Goal: Communication & Community: Answer question/provide support

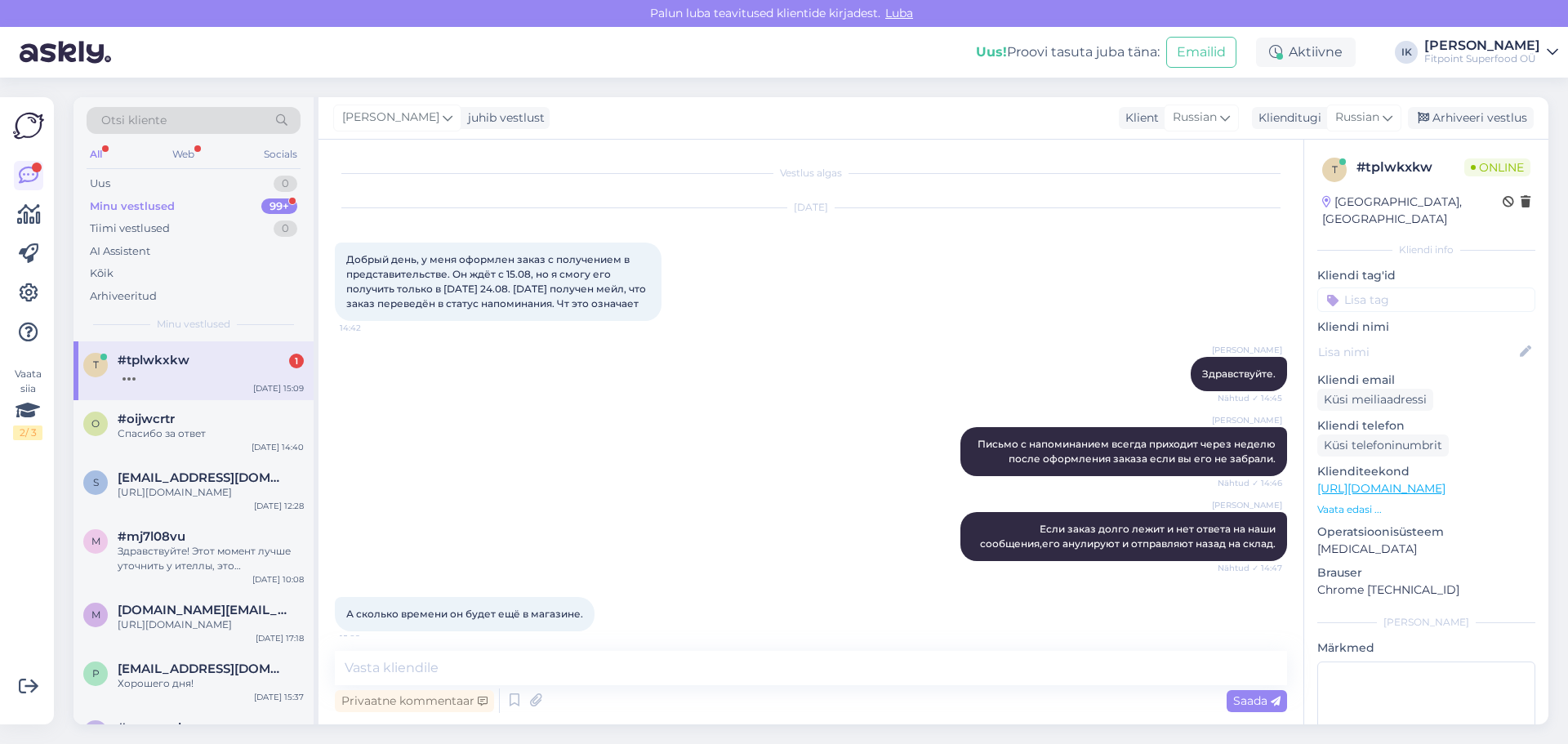
scroll to position [127, 0]
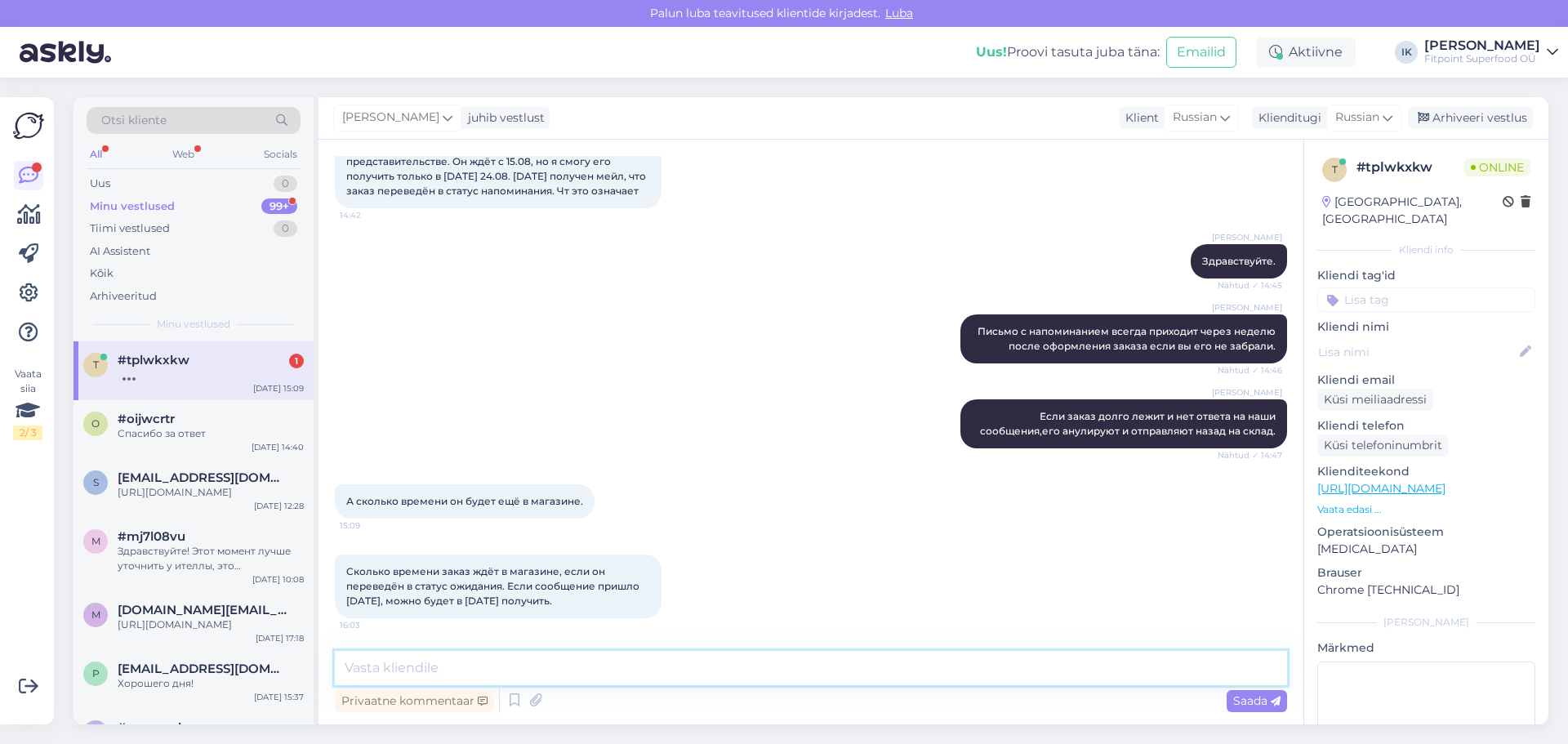
click at [630, 666] on textarea at bounding box center [811, 668] width 952 height 35
click at [937, 678] on textarea at bounding box center [811, 668] width 952 height 35
click at [1020, 660] on textarea at bounding box center [811, 668] width 952 height 35
click at [800, 658] on textarea at bounding box center [811, 668] width 952 height 35
type textarea "Извиняюсь, поняла Ваш вопрос. Срок хранения 2 недели."
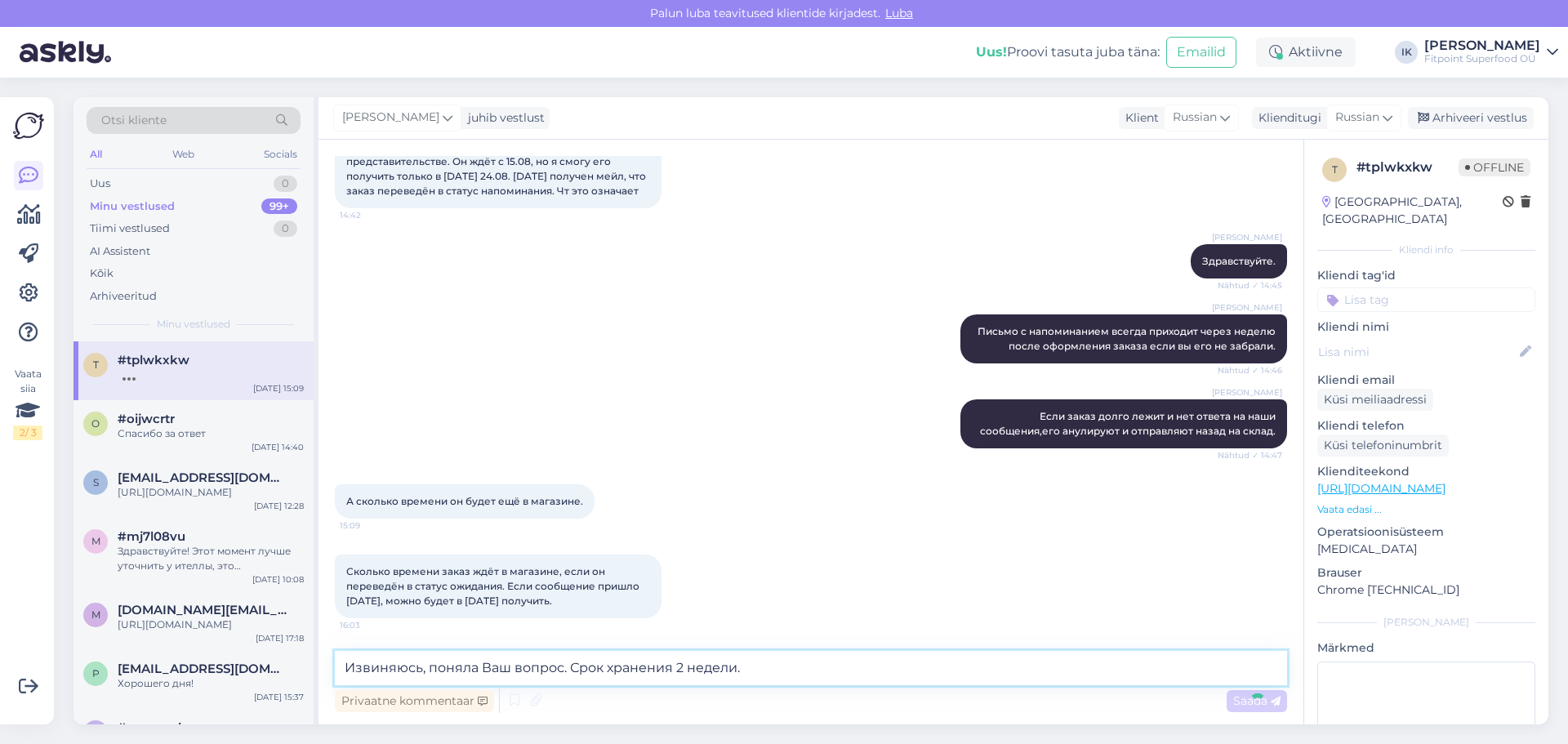
scroll to position [197, 0]
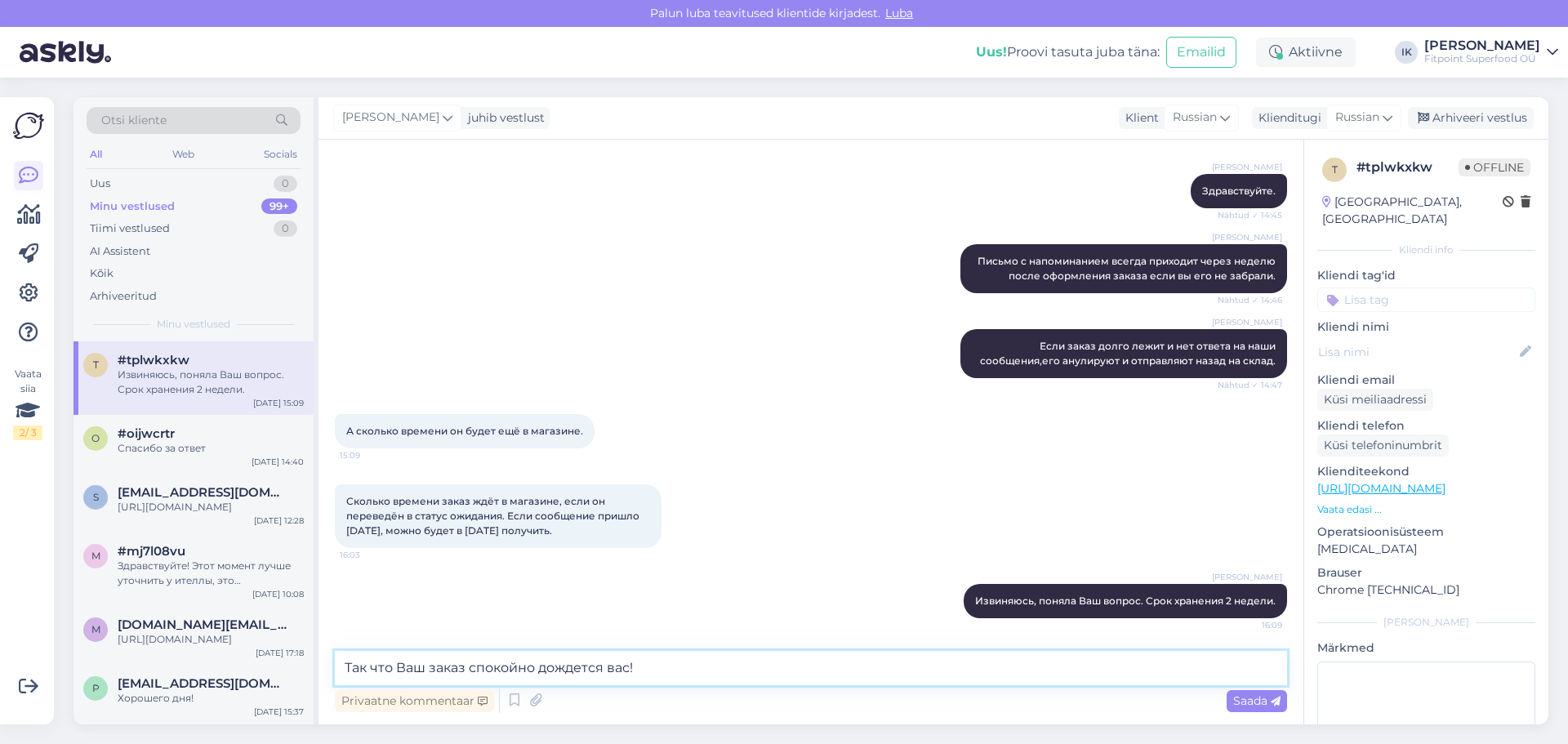
type textarea "Так что Ваш заказ спокойно дождется вас!"
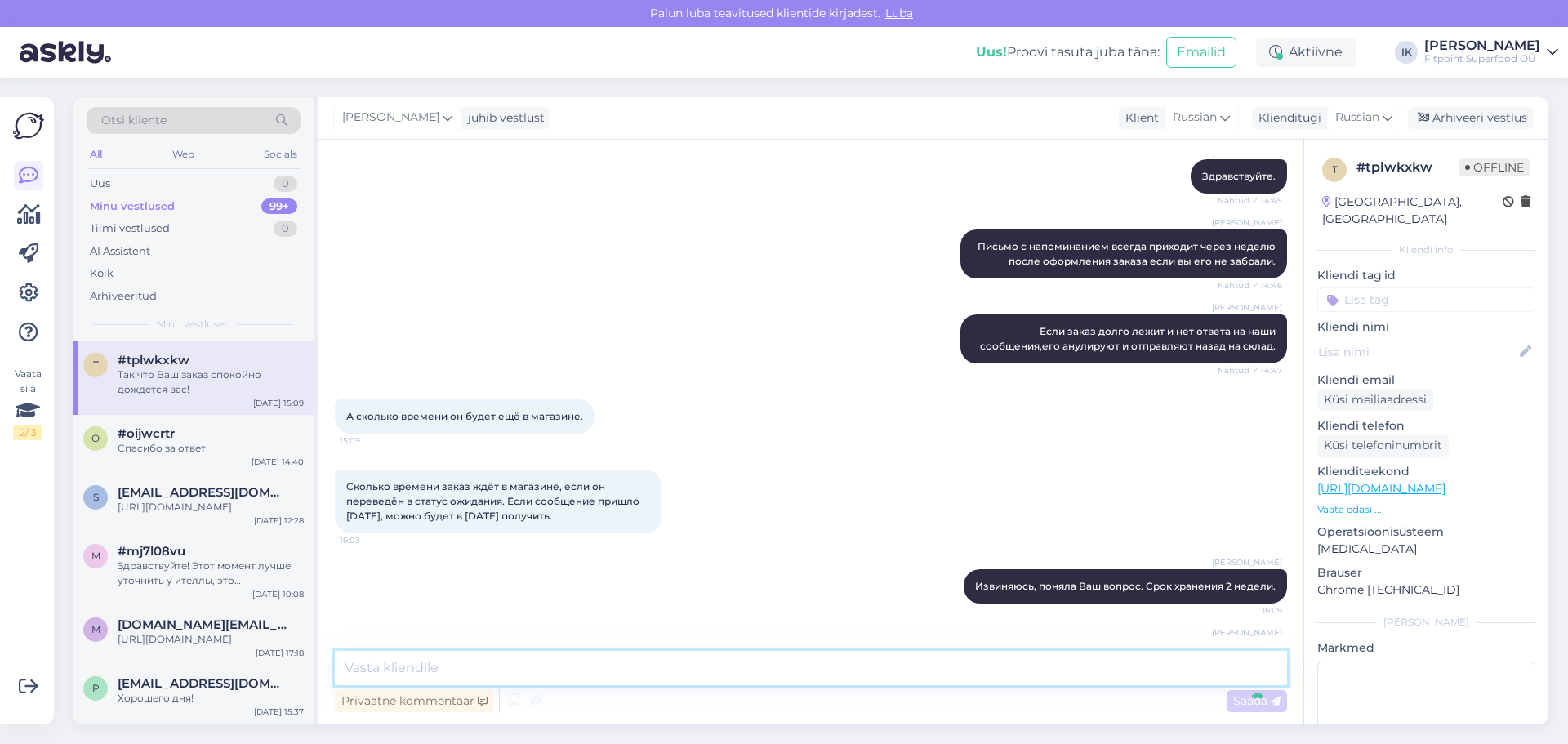
scroll to position [268, 0]
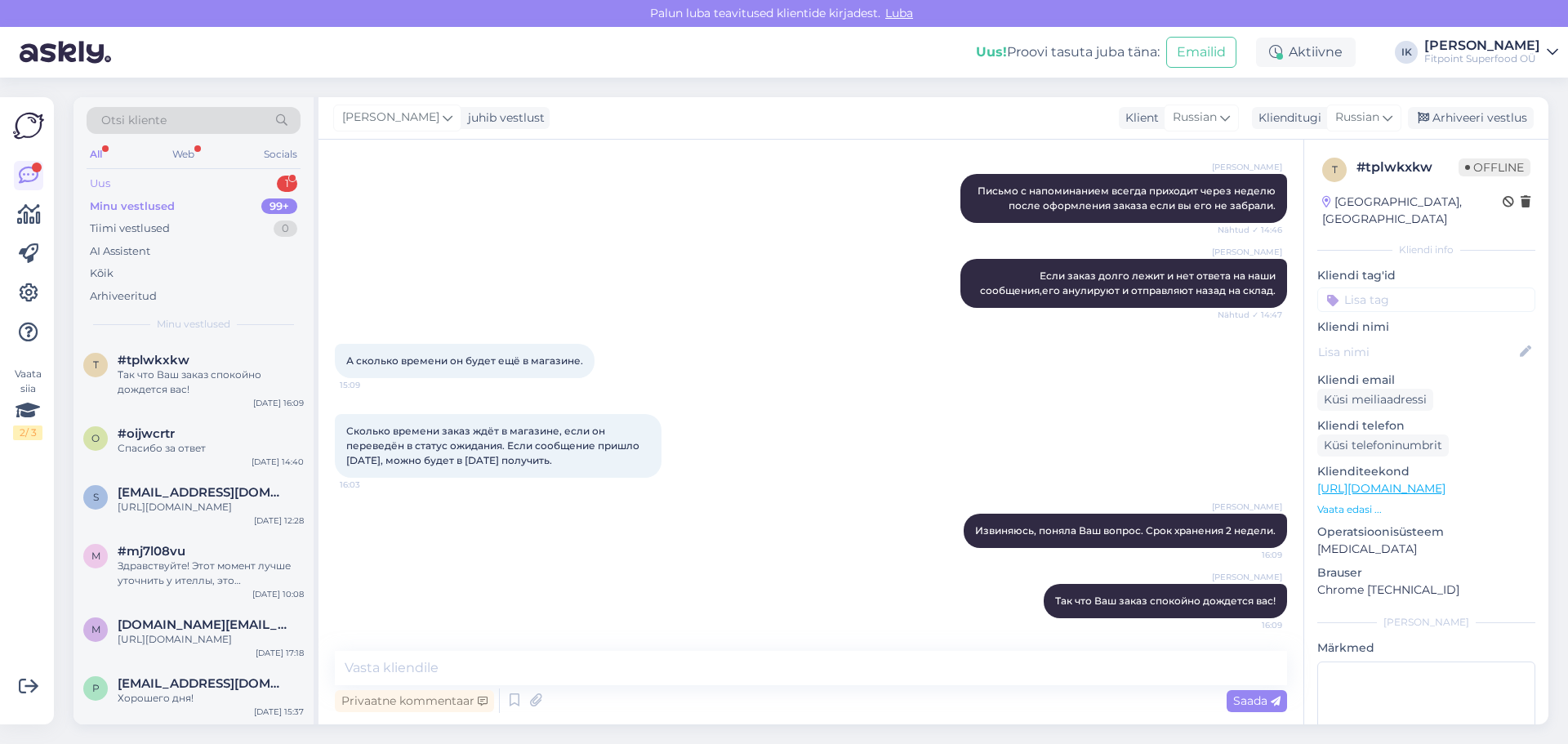
click at [183, 184] on div "Uus 1" at bounding box center [193, 184] width 214 height 23
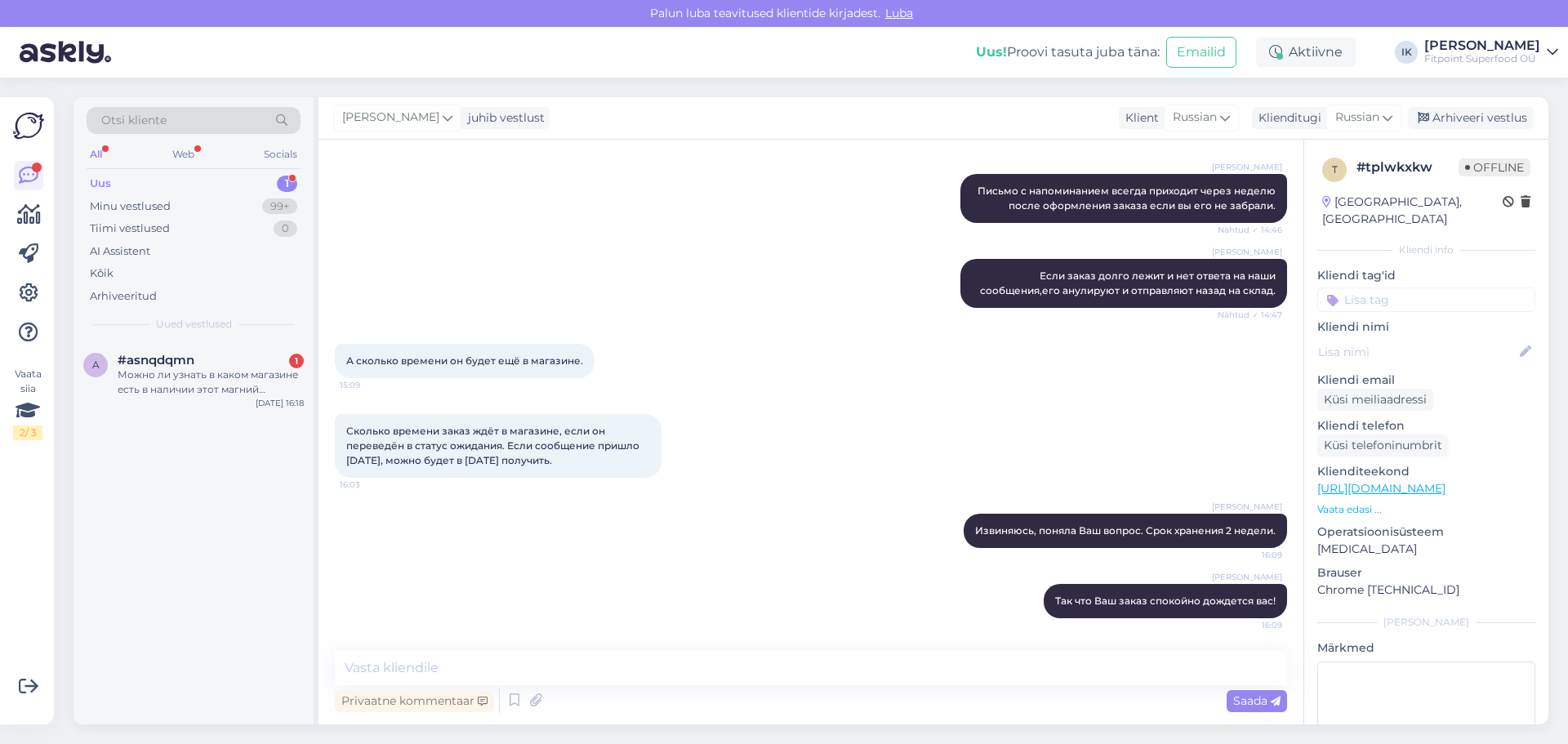
click at [222, 391] on div "Можно ли узнать в каком магазине есть в наличии этот магний глицинат?" at bounding box center [211, 382] width 186 height 29
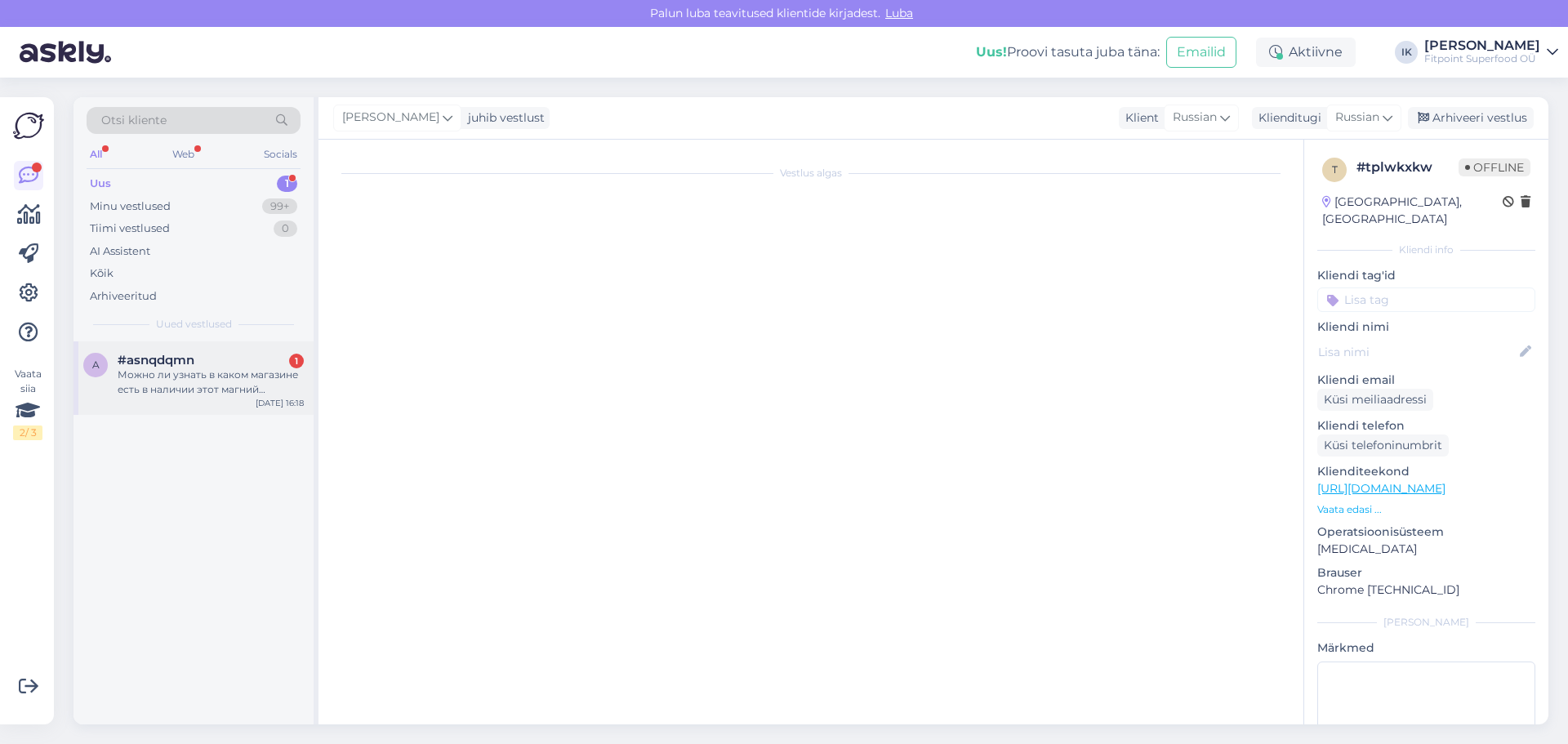
scroll to position [0, 0]
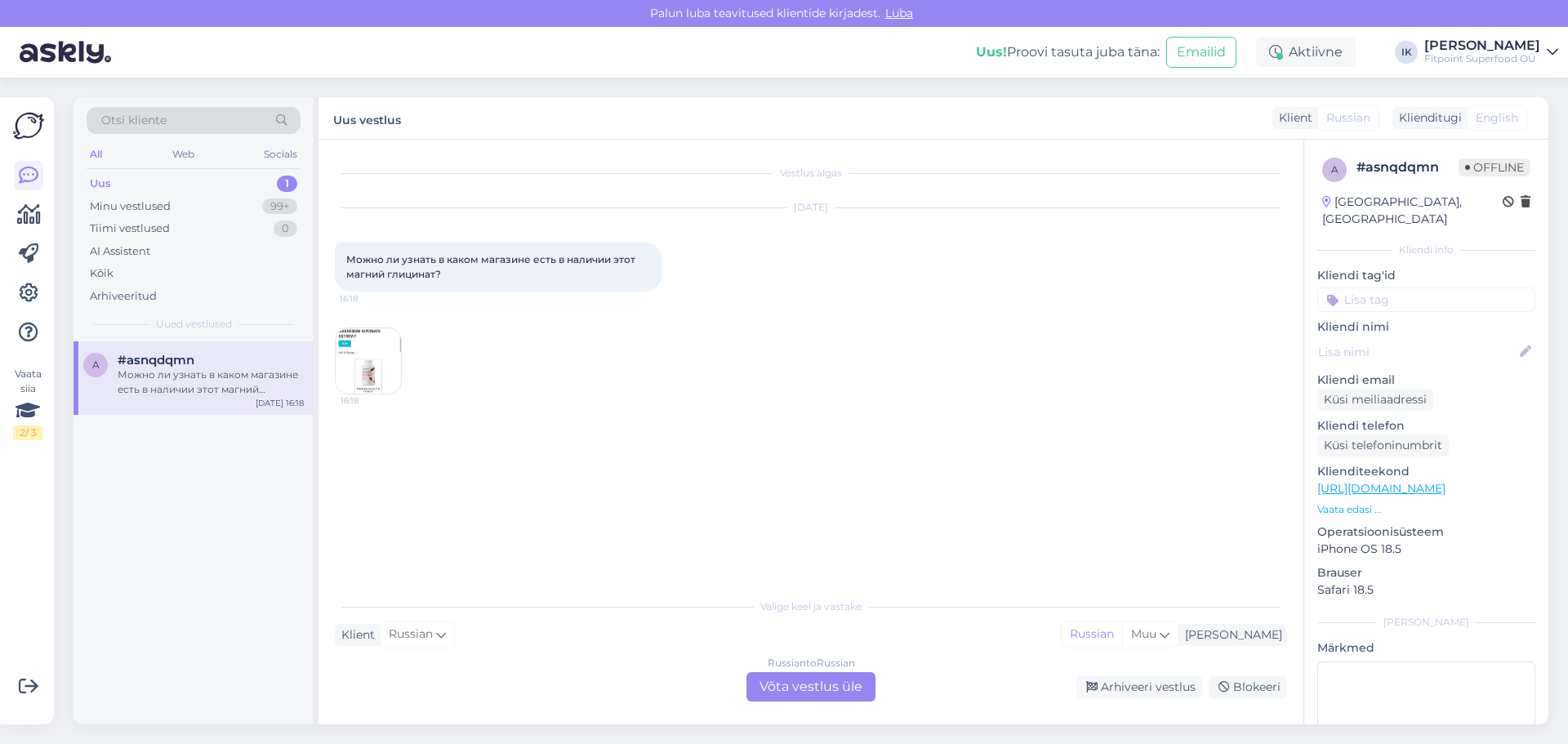
click at [781, 693] on div "Russian to Russian Võta vestlus üle" at bounding box center [811, 687] width 129 height 29
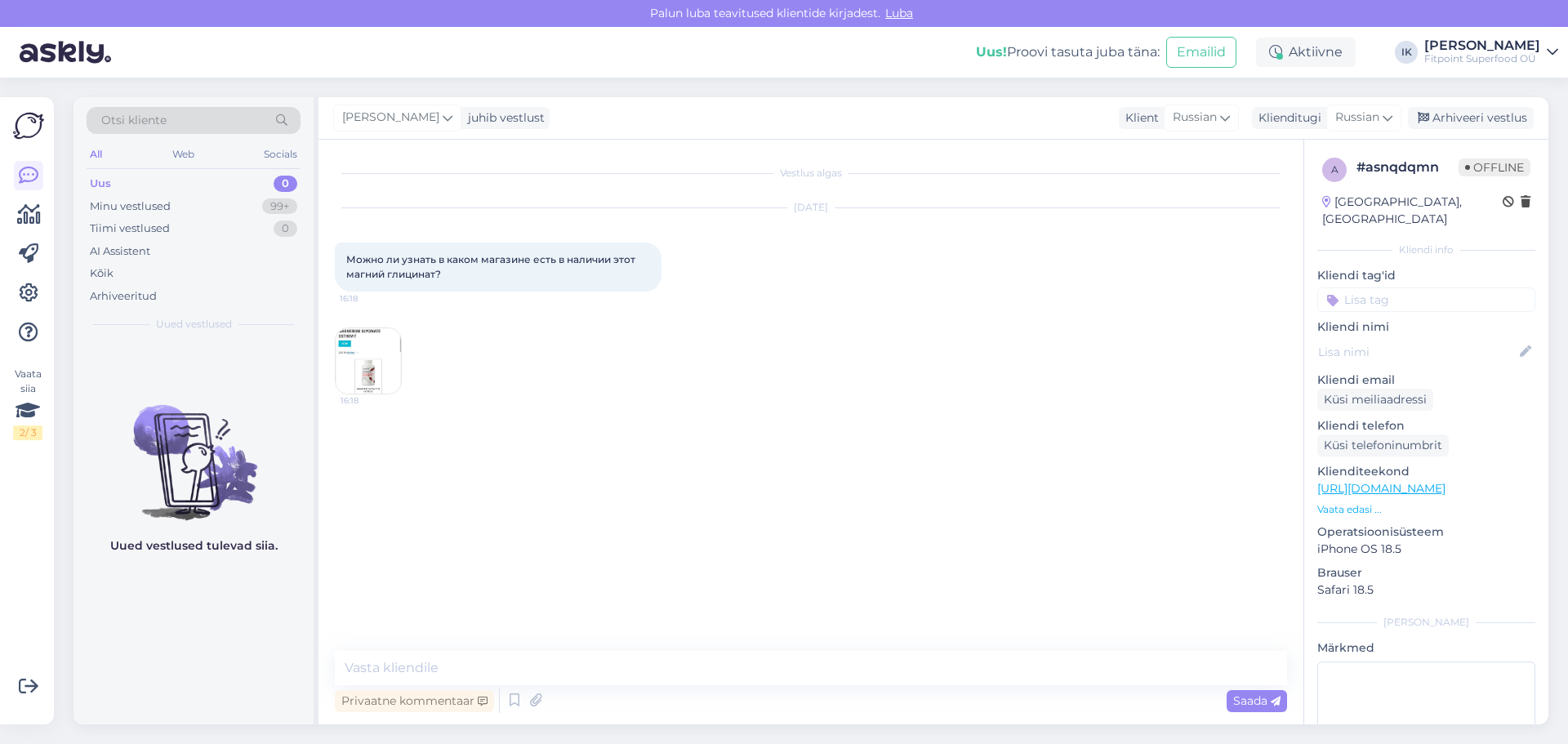
click at [599, 633] on div "Vestlus algas [DATE] Можно ли узнать в каком магазине есть в наличии этот магни…" at bounding box center [819, 396] width 967 height 480
click at [593, 652] on textarea at bounding box center [811, 668] width 952 height 35
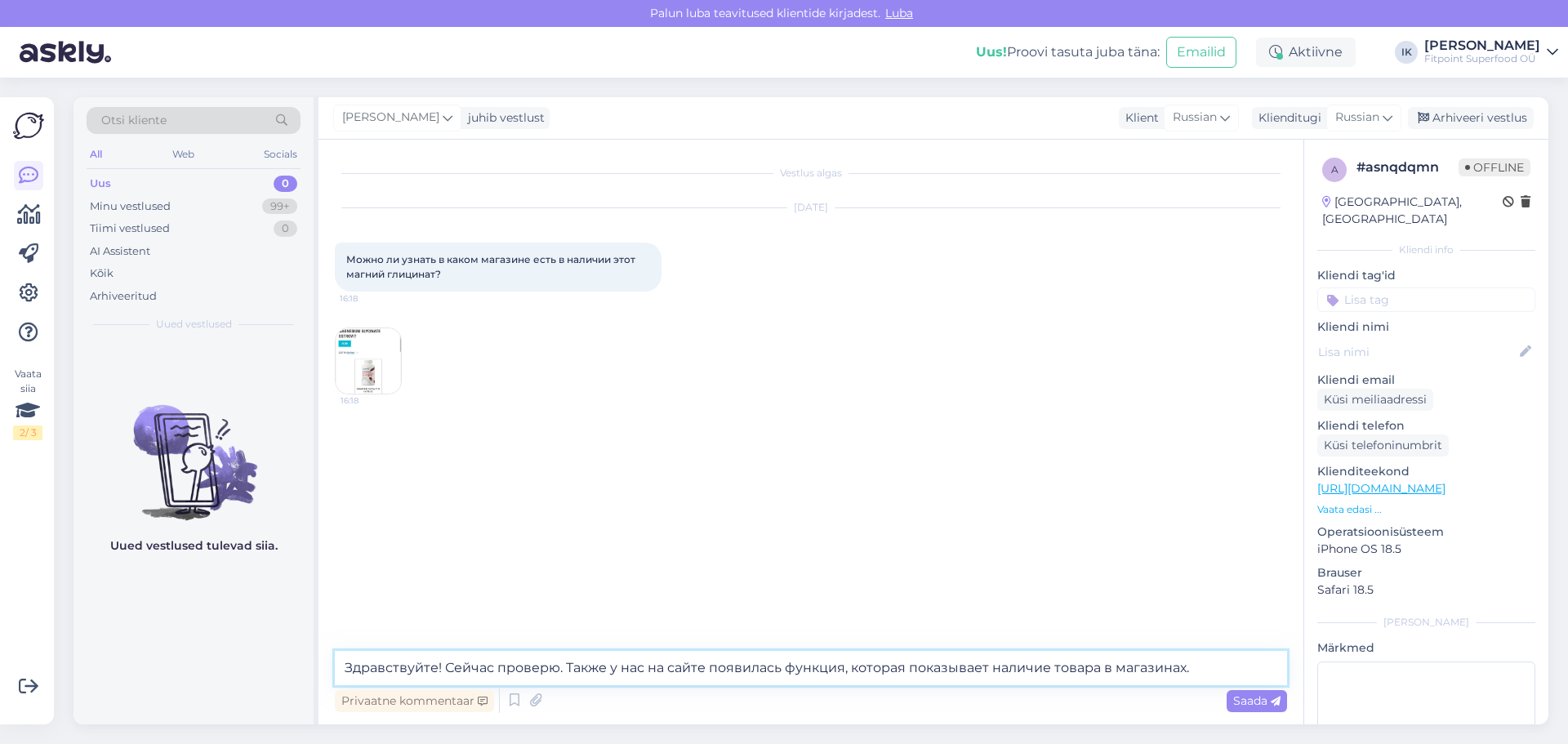
type textarea "Здравствуйте! Сейчас проверю. Также у нас на сайте появилась функция, которая п…"
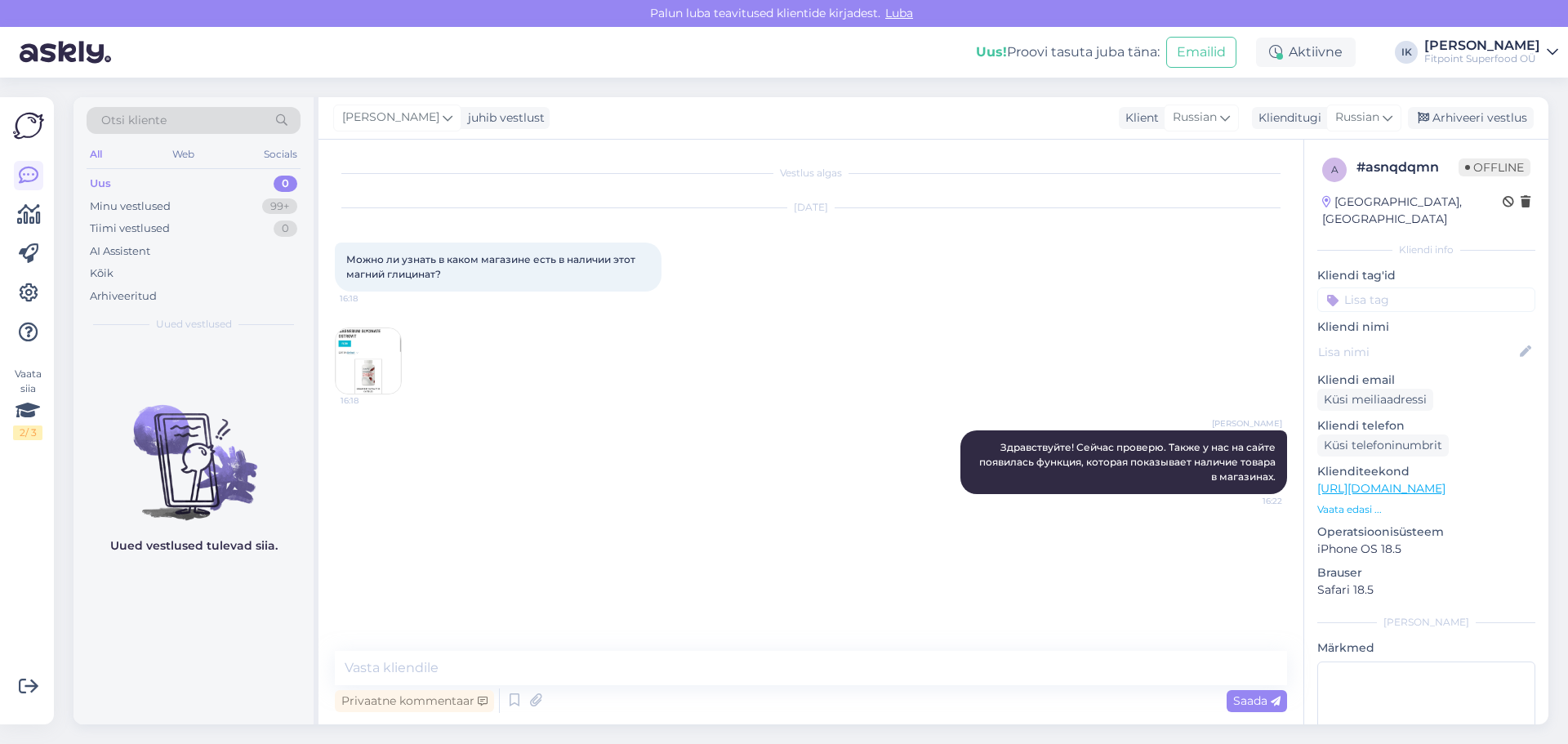
click at [334, 349] on div "Vestlus algas [DATE] Можно ли узнать в каком магазине есть в наличии этот магни…" at bounding box center [811, 431] width 985 height 585
click at [355, 348] on img at bounding box center [368, 360] width 65 height 65
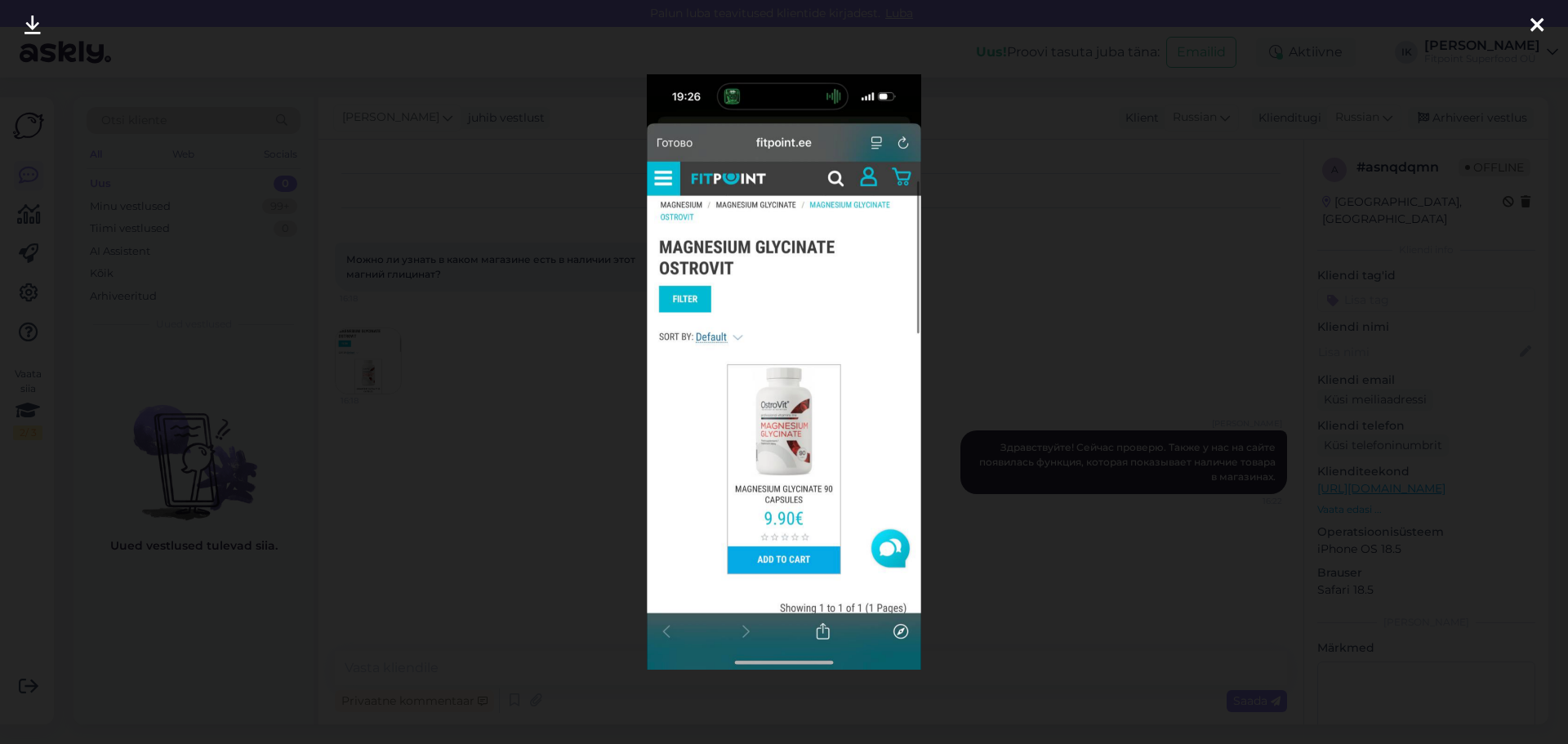
click at [1122, 305] on div at bounding box center [784, 372] width 1568 height 744
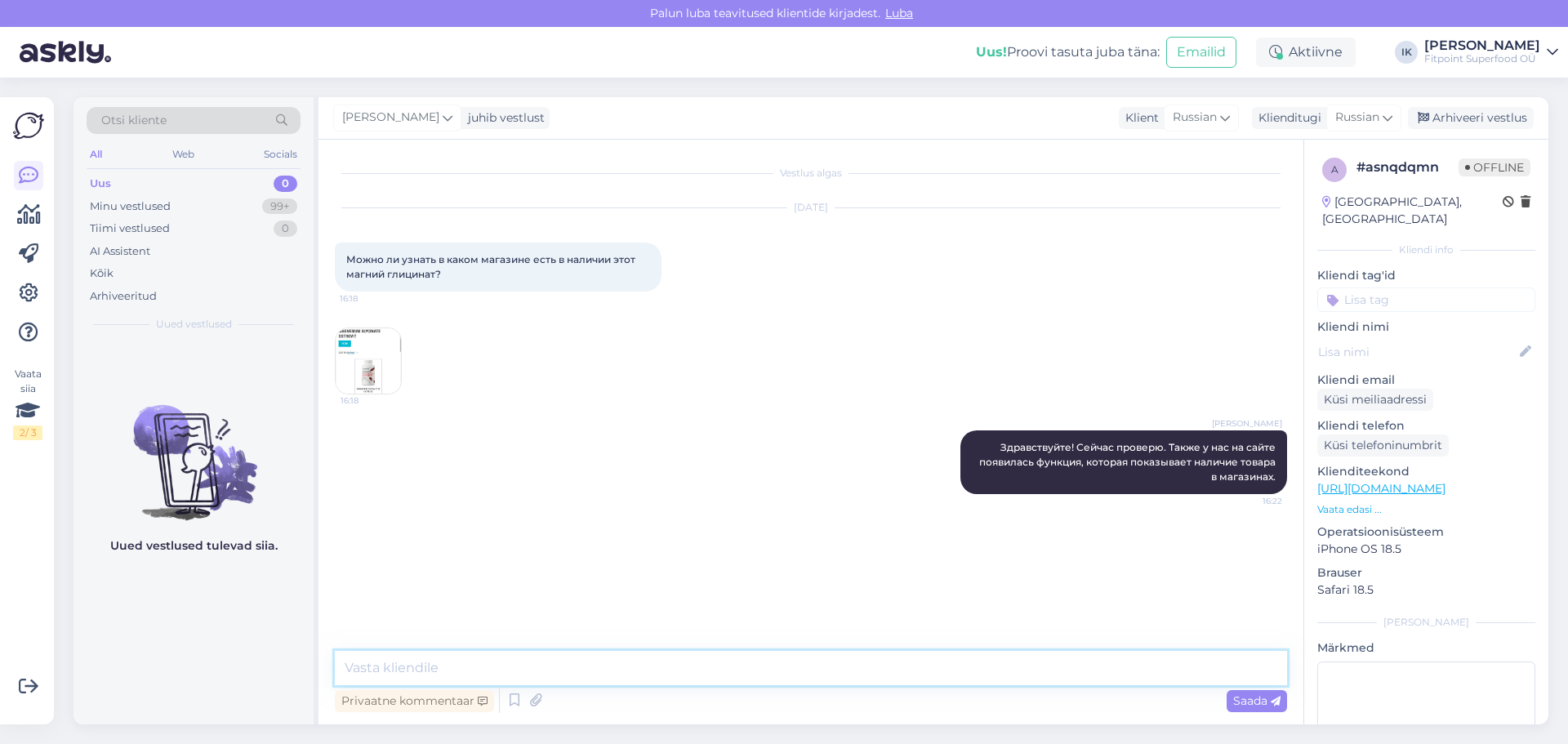
click at [476, 677] on textarea at bounding box center [811, 668] width 952 height 35
type textarea "По системе вижу что он есть во всех магазинах."
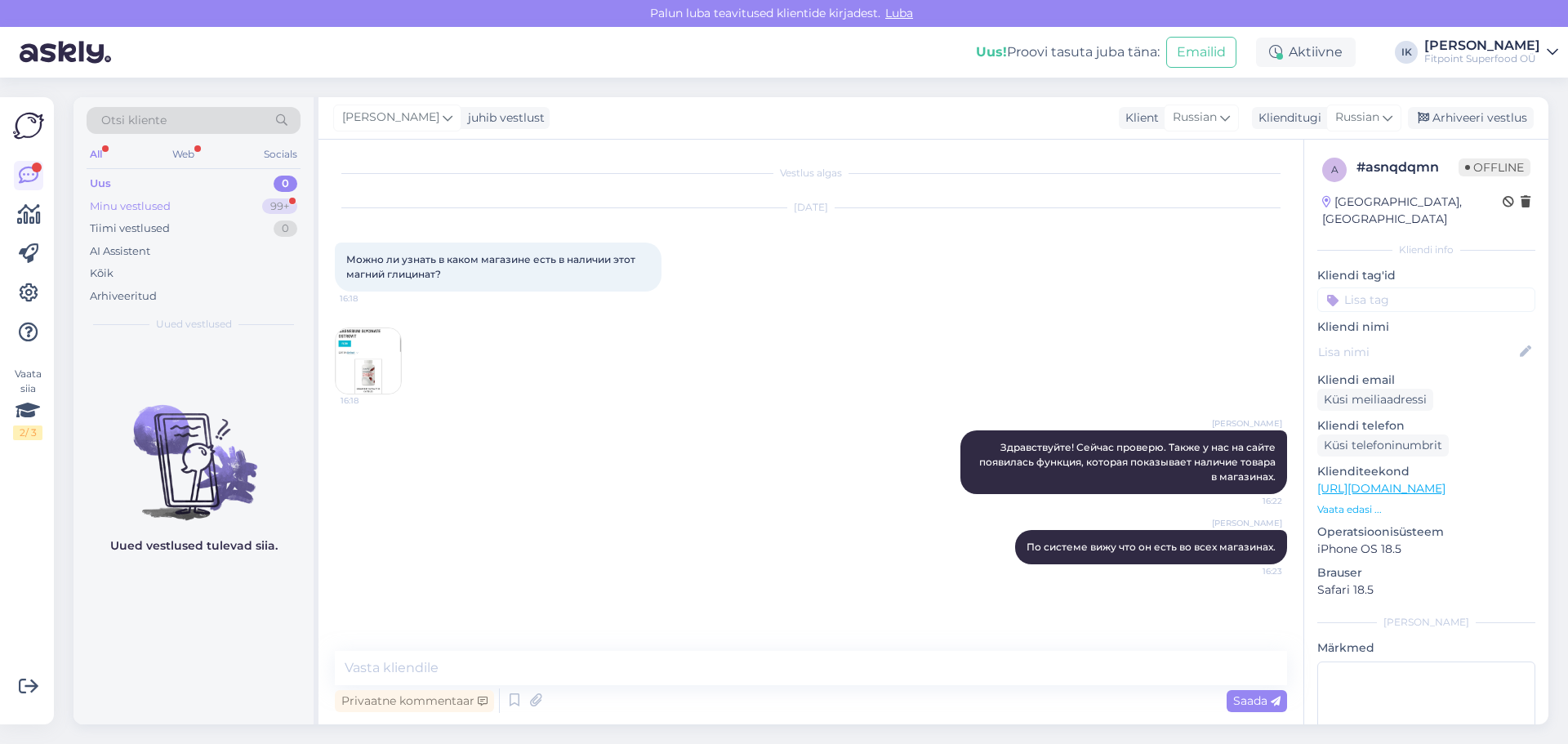
click at [243, 196] on div "Minu vestlused 99+" at bounding box center [193, 206] width 214 height 23
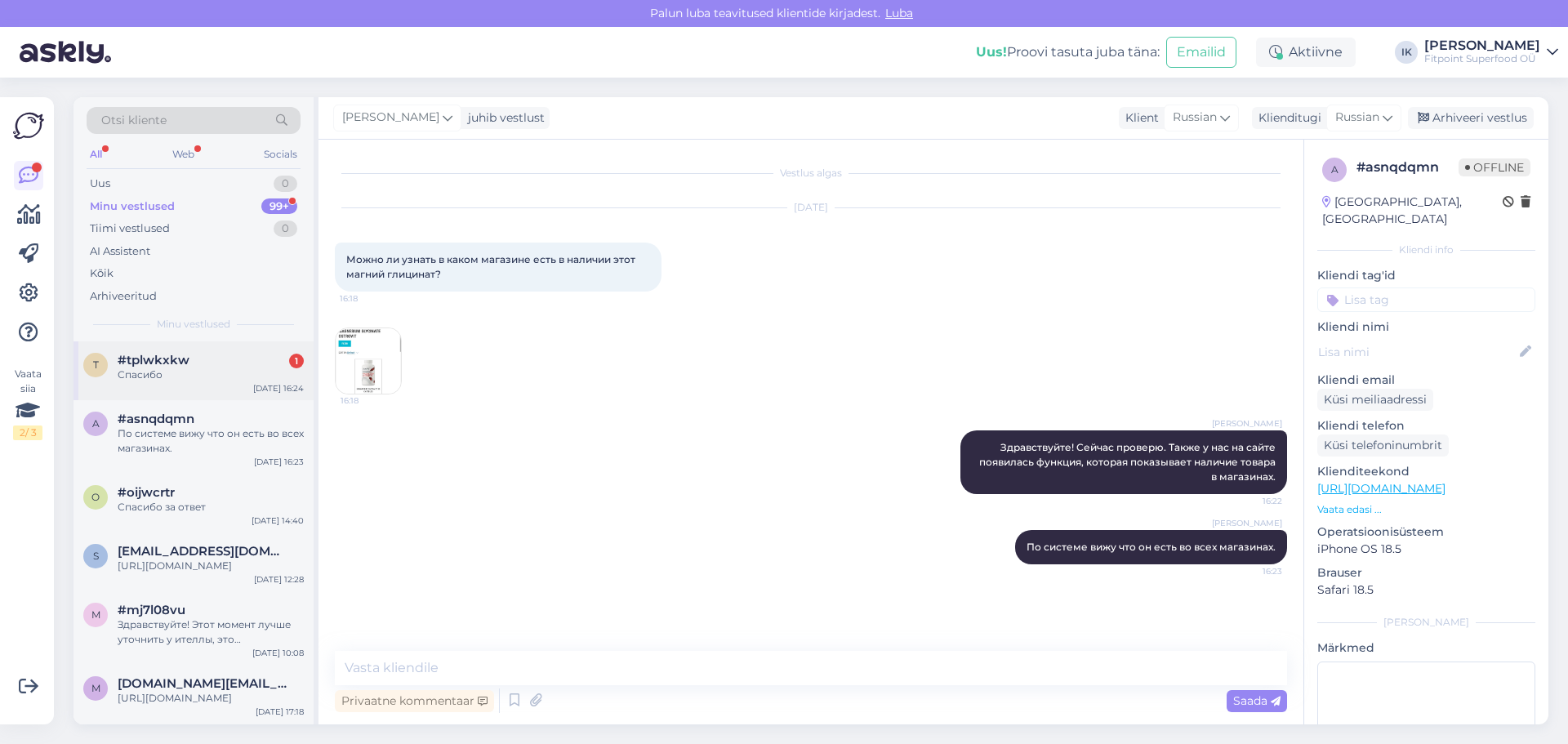
click at [221, 366] on div "#tplwkxkw 1" at bounding box center [211, 359] width 186 height 15
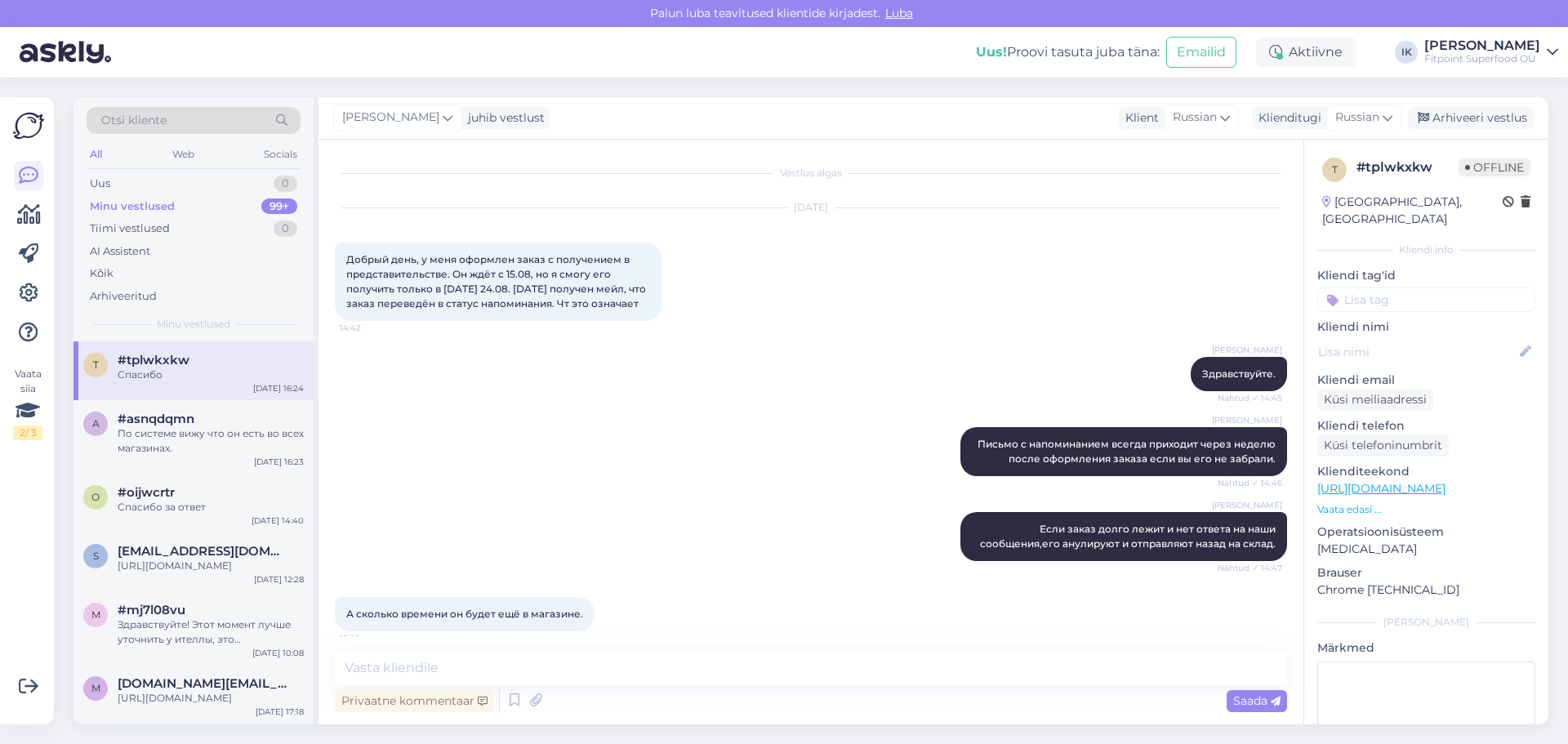
scroll to position [338, 0]
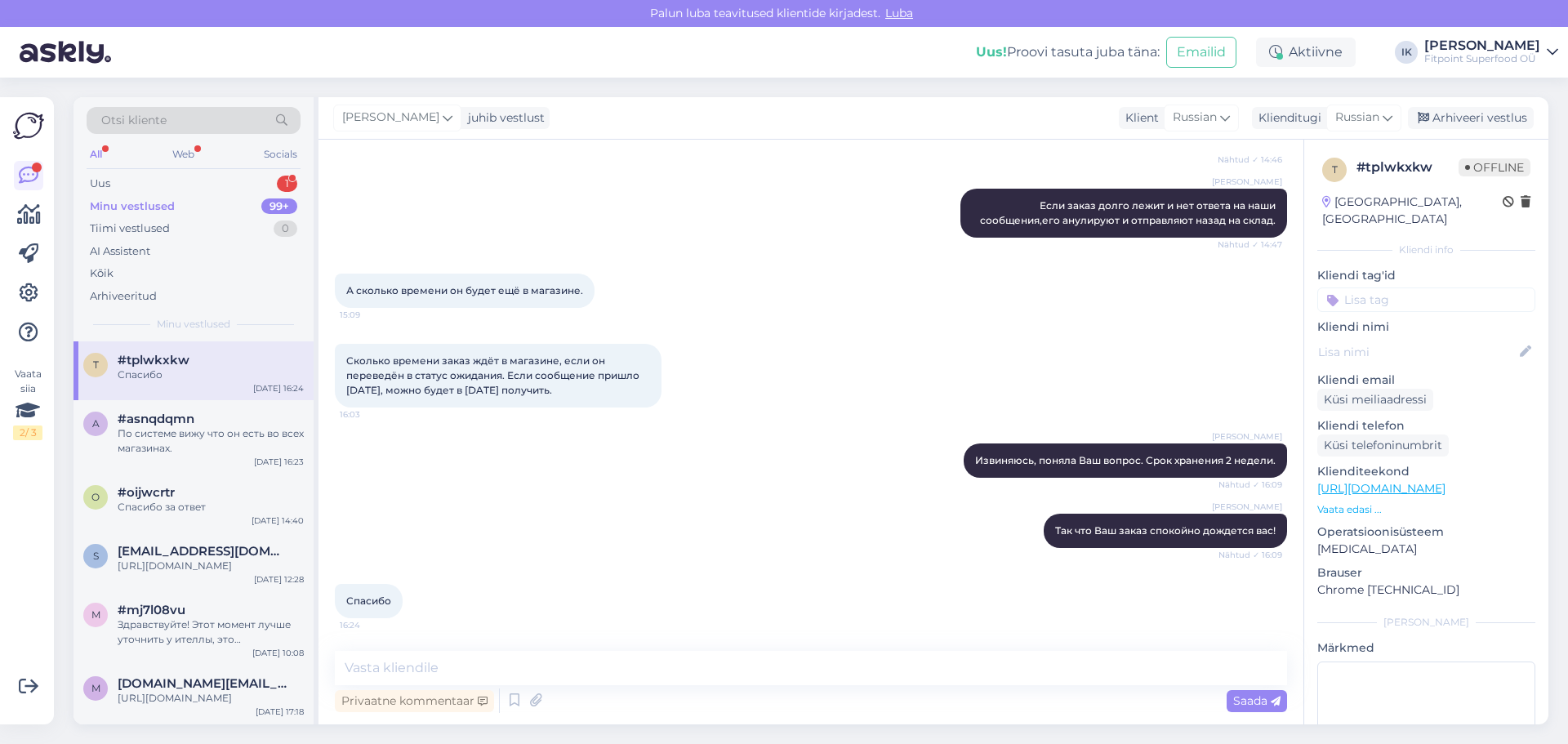
click at [199, 199] on div "Minu vestlused 99+" at bounding box center [193, 206] width 214 height 23
click at [199, 184] on div "Uus 1" at bounding box center [193, 184] width 214 height 23
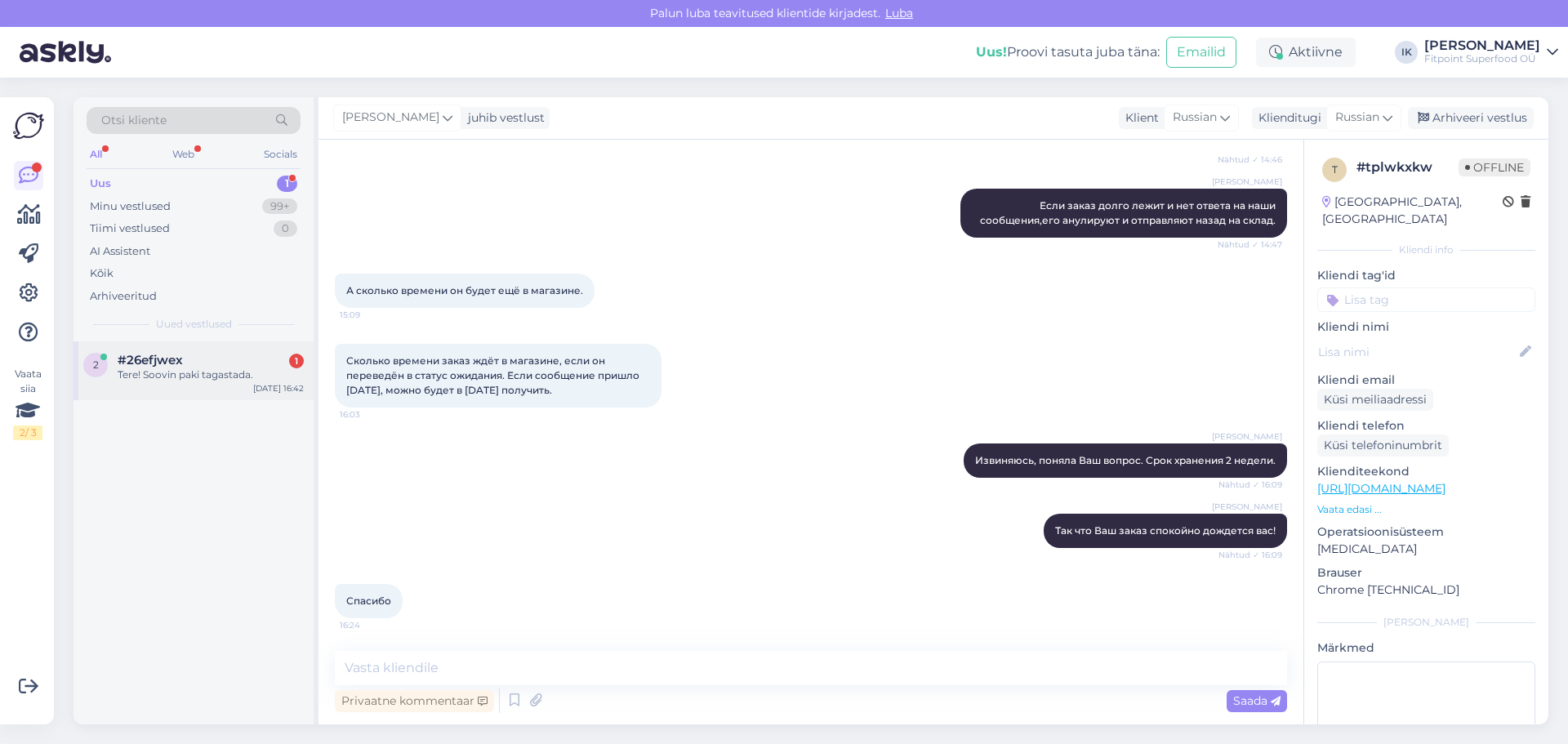
click at [208, 385] on div "2 #26efjwex 1 Tere! Soovin paki tagastada. [DATE] 16:42" at bounding box center [193, 371] width 240 height 59
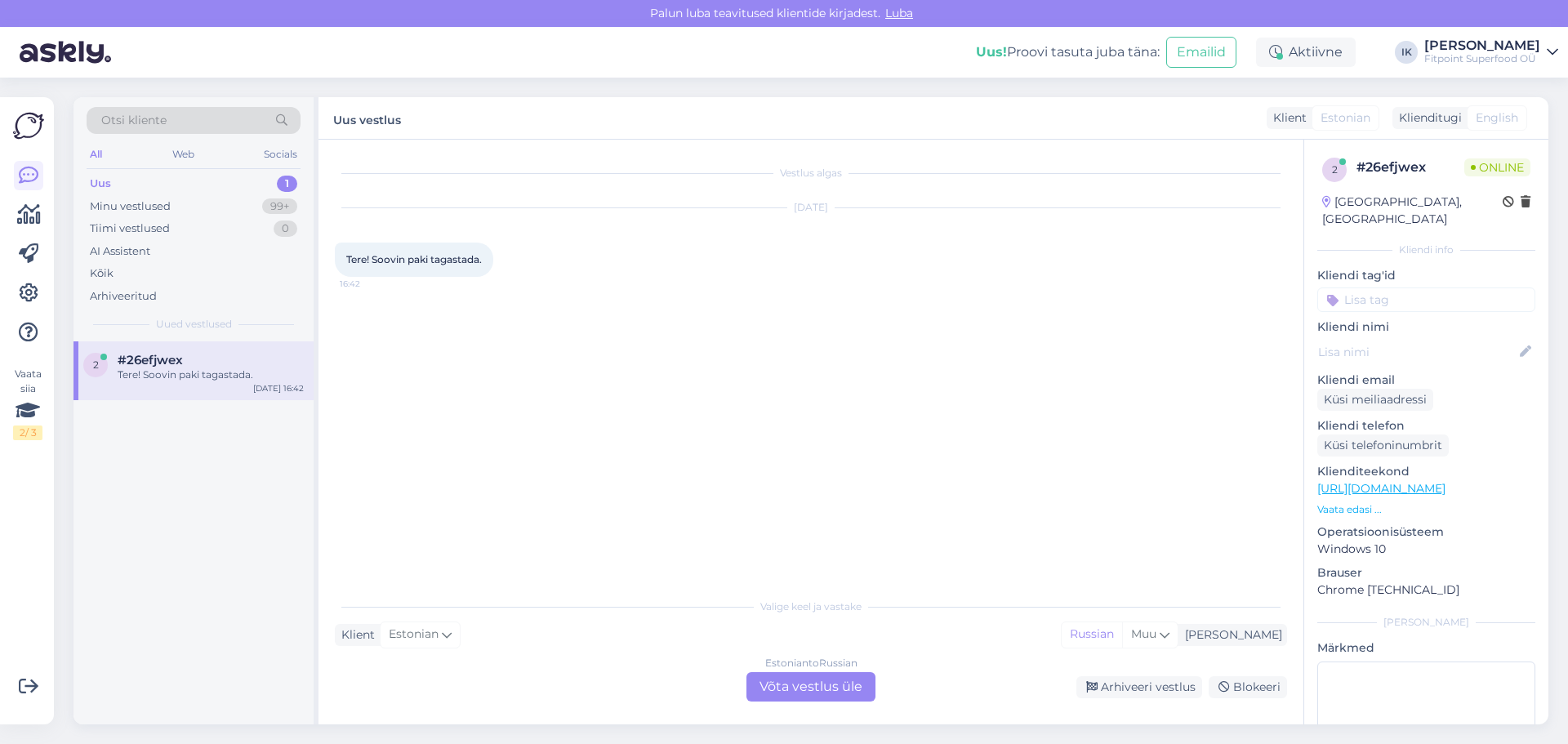
click at [786, 706] on div "Vestlus algas [DATE] Tere! Soovin paki tagastada. 16:42 Valige keel ja vastake …" at bounding box center [811, 431] width 985 height 585
click at [779, 680] on div "Estonian to Russian Võta vestlus üle" at bounding box center [811, 687] width 129 height 29
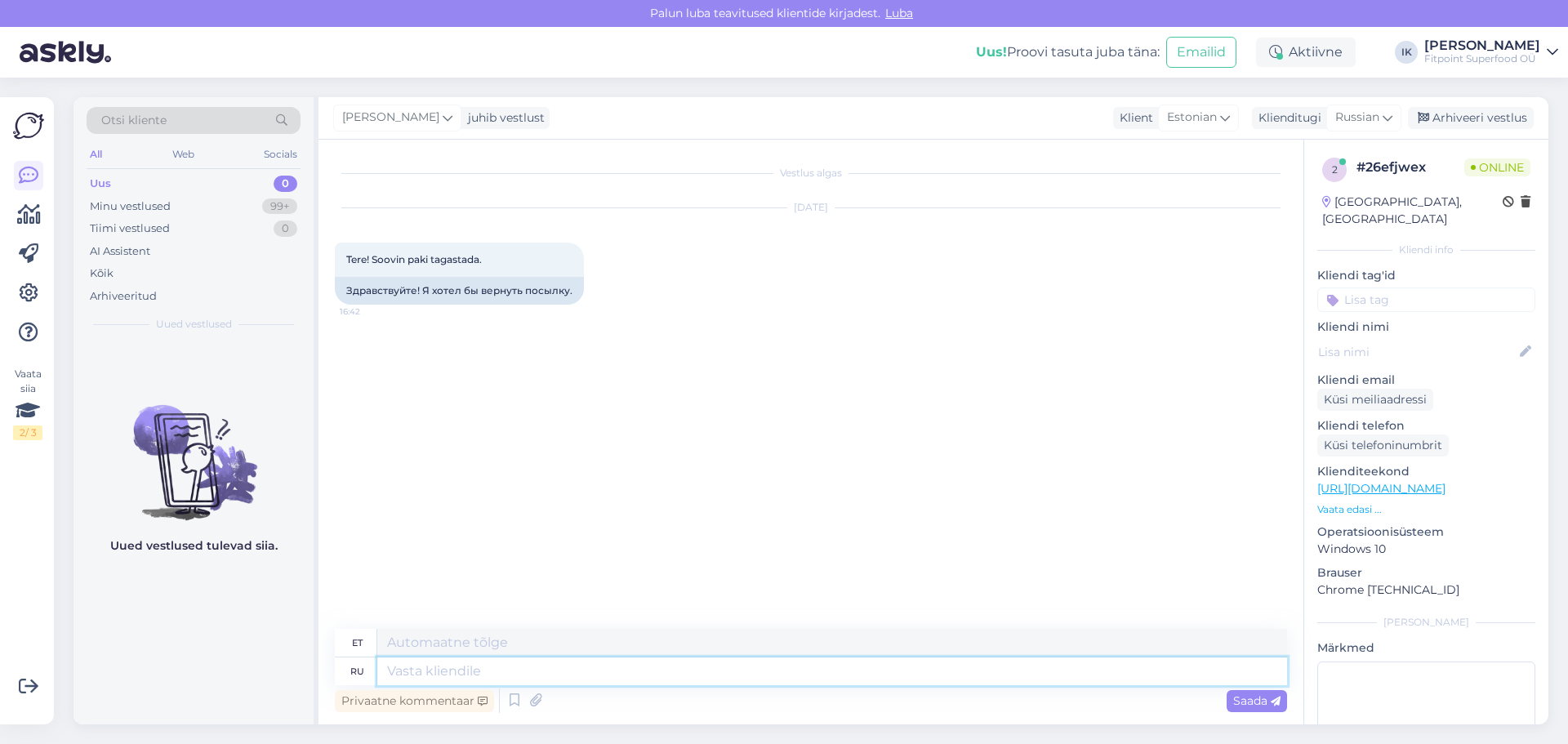
click at [560, 667] on textarea at bounding box center [833, 671] width 910 height 28
type textarea "Здравствуйте!"
type textarea "Tere!"
type textarea "Здравствуйте! Отправьте"
type textarea "Tere! [GEOGRAPHIC_DATA]"
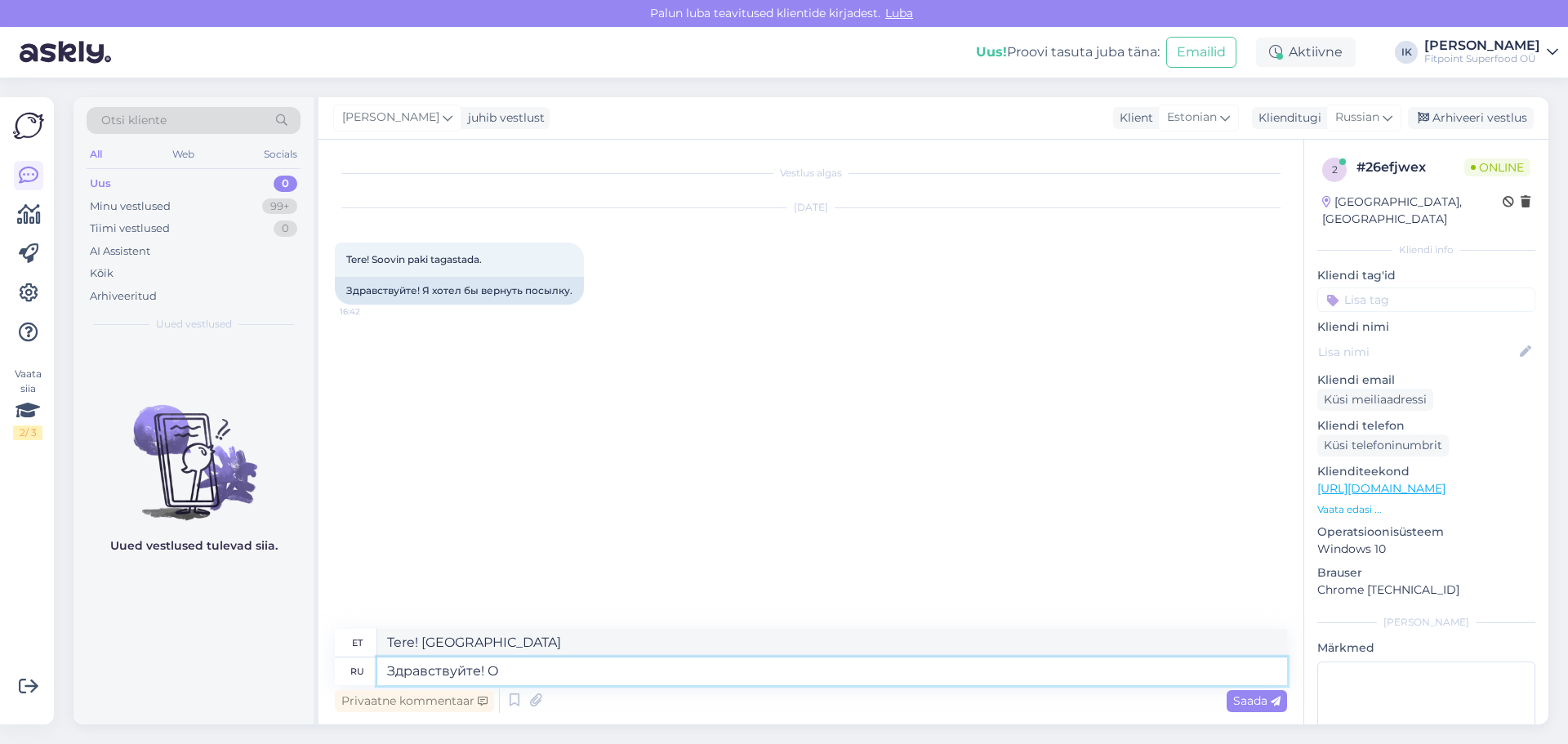
type textarea "Здравствуйте!"
type textarea "Tere!"
type textarea "Здравствуйте! Можно но"
type textarea "Tere! Kas ma tohin?"
type textarea "Здравствуйте! Можно номер за"
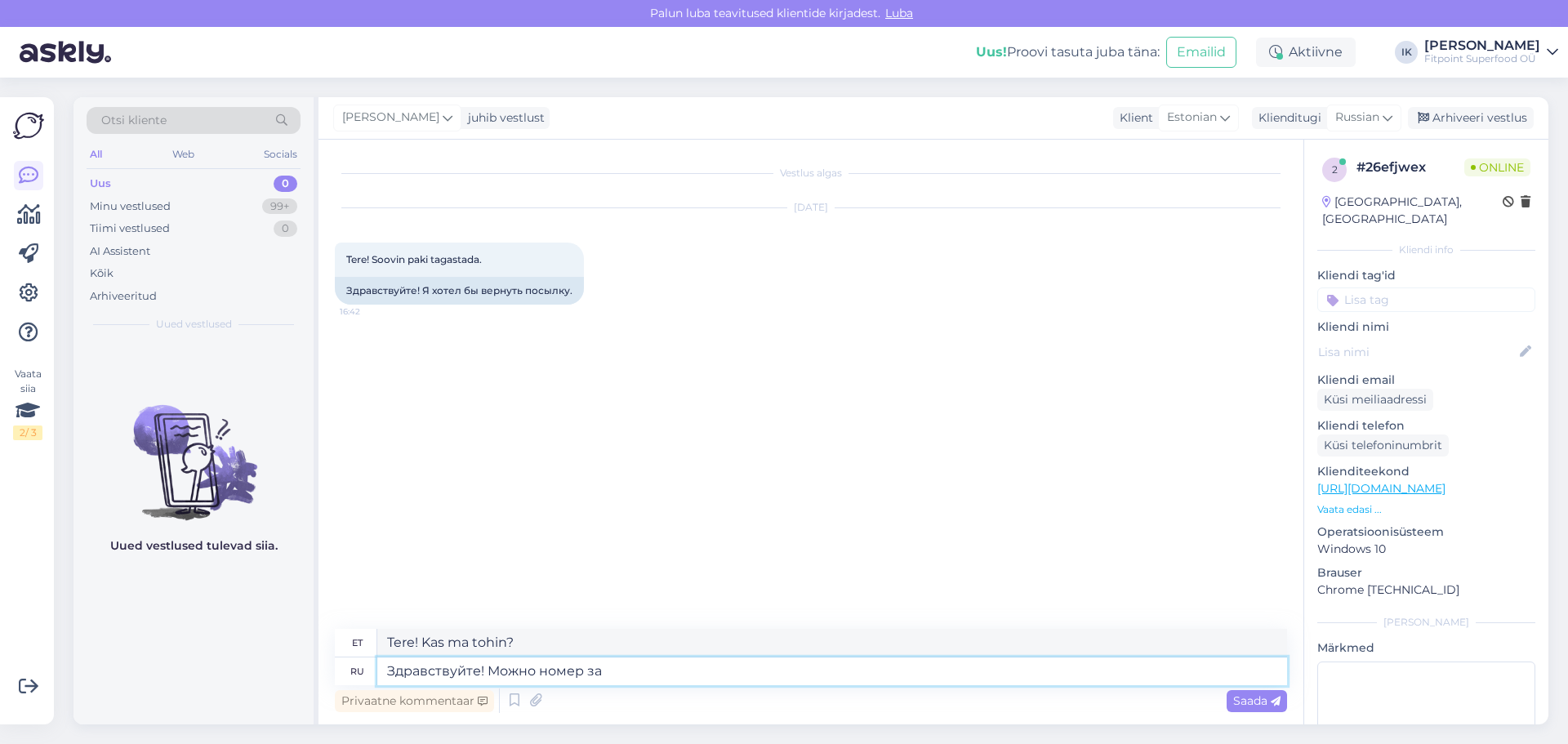
type textarea "Tere! Kas ma saaksin numbri?"
type textarea "Здравствуйте! Можно номер заказа?"
type textarea "Tere! Kas ma saaksin tellimuse numbri?"
drag, startPoint x: 488, startPoint y: 682, endPoint x: 686, endPoint y: 674, distance: 198.2
click at [686, 674] on textarea "Здравствуйте! Можно номер заказа?" at bounding box center [833, 671] width 910 height 28
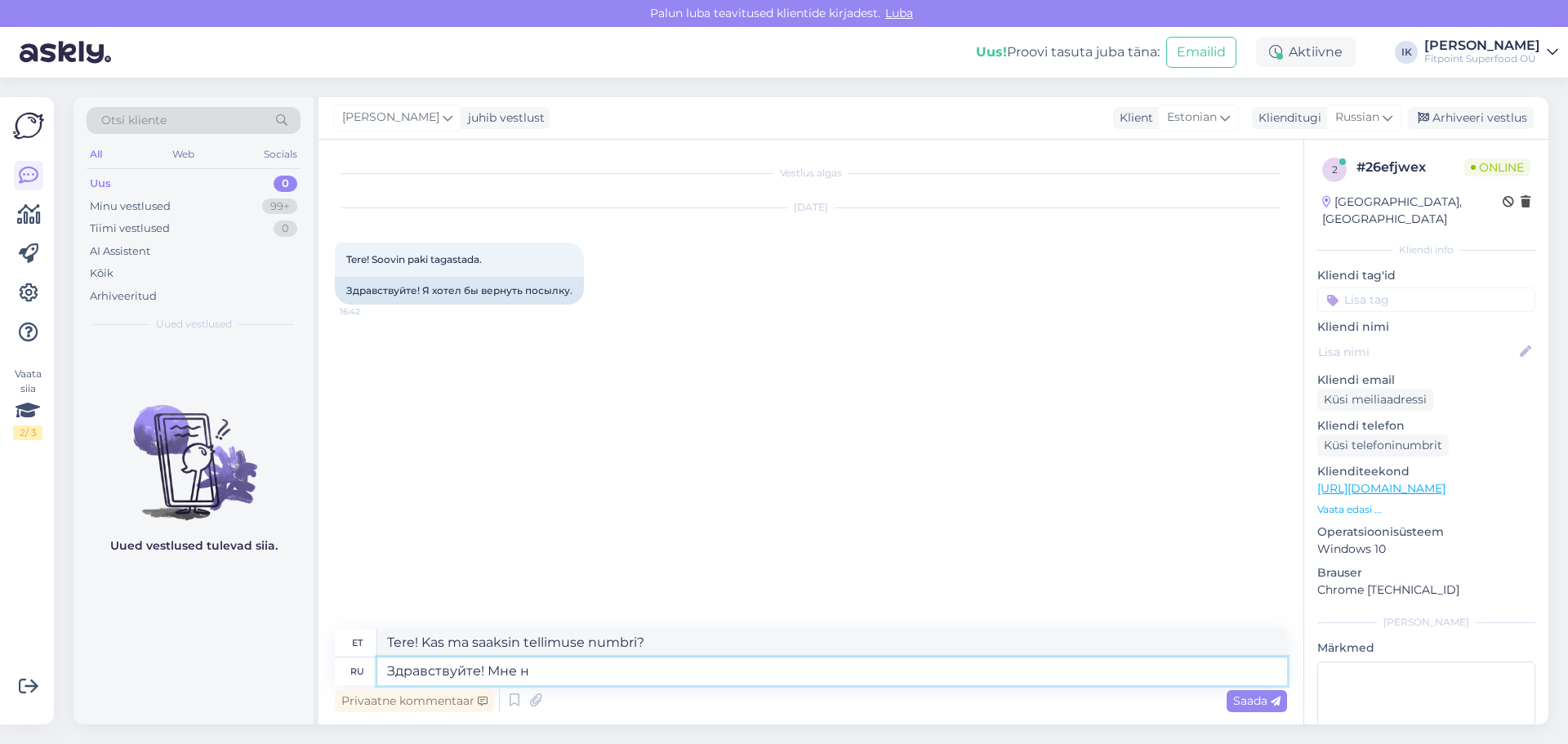
type textarea "Здравствуйте! Мне ну"
type textarea "Tere! Mina"
type textarea "Здравствуйте! Мне нужен"
type textarea "Tere! Ma vajan"
type textarea "Здравствуйте! Мне нужен Ваш"
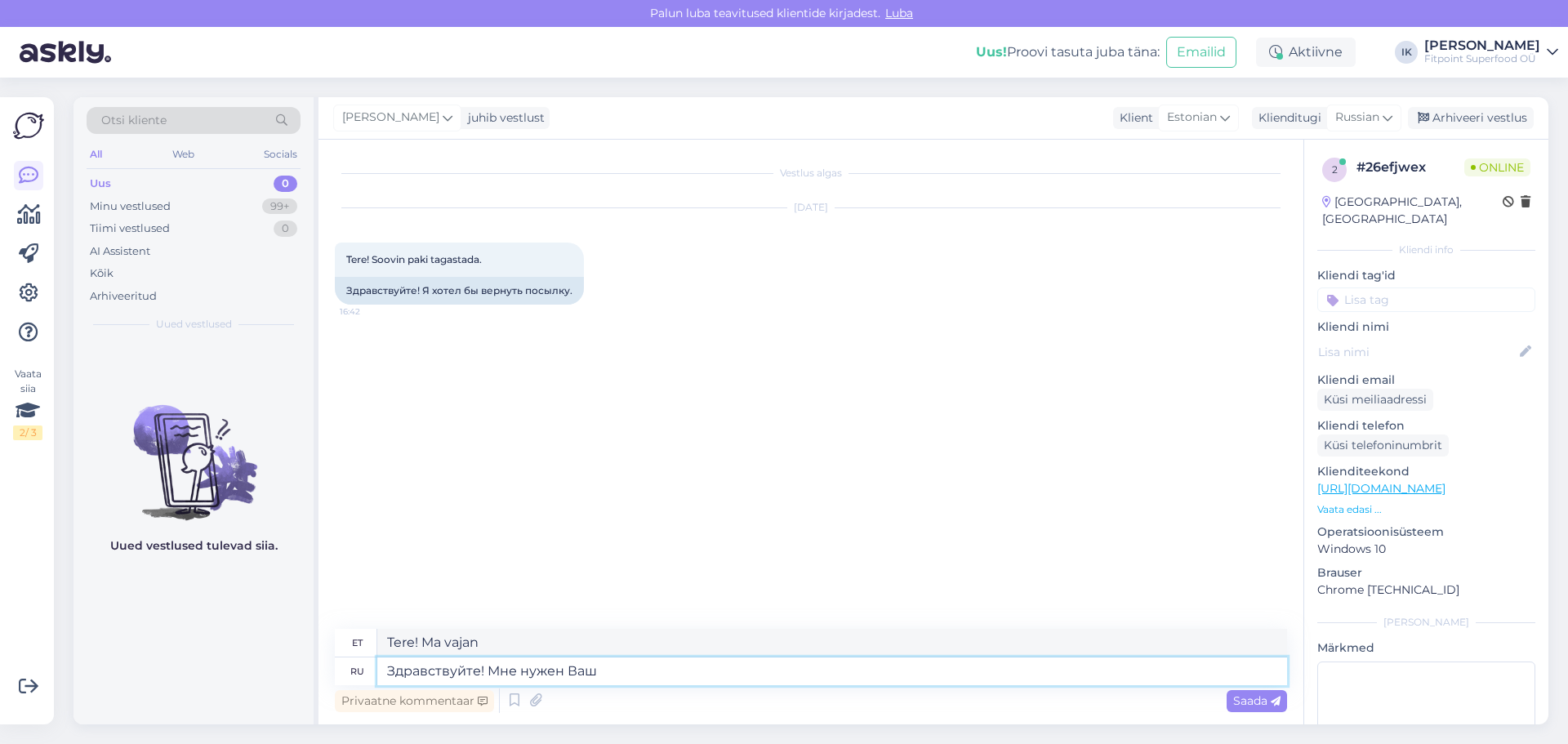
type textarea "Tere! Ma vajan sinu"
type textarea "Здравствуйте! Мне нужен Ваш номер зак"
type textarea "Tere! Mul on teie numbrit vaja."
type textarea "Здравствуйте! Мне нужен Ваш номер заказа."
type textarea "Tere! Mul on vaja teie tellimuse numbrit."
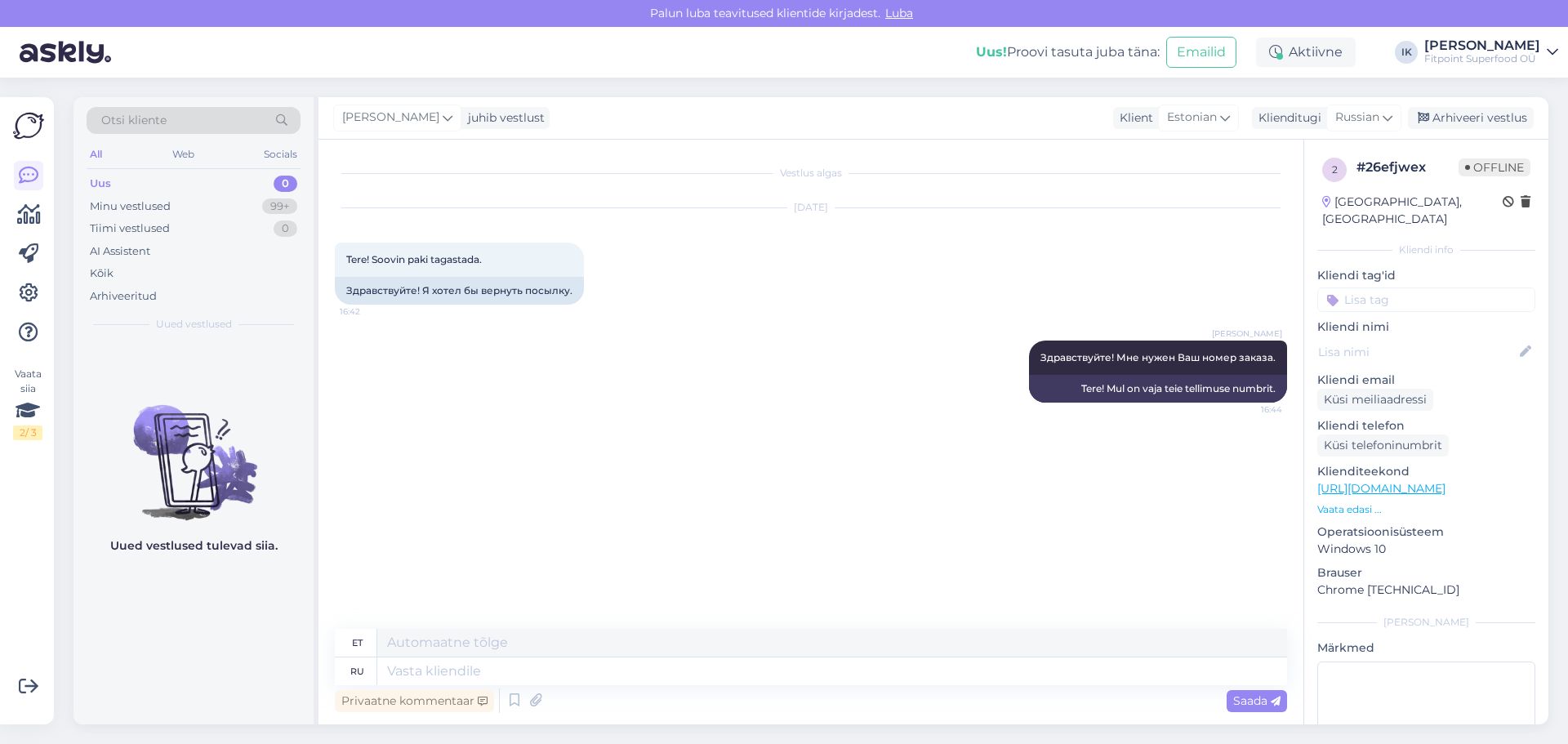
click at [216, 188] on div "Uus 0" at bounding box center [193, 184] width 214 height 23
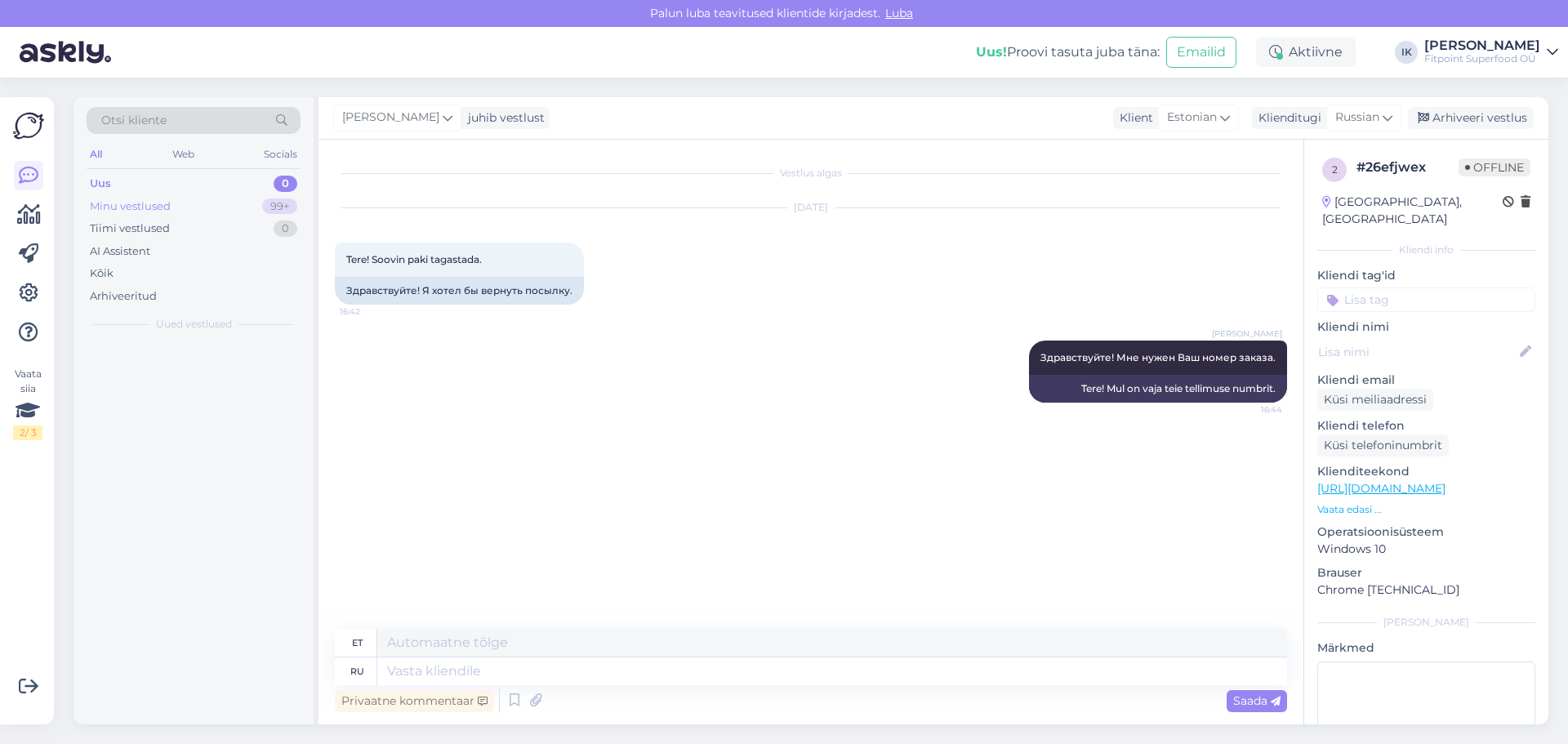
click at [223, 196] on div "Minu vestlused 99+" at bounding box center [193, 206] width 214 height 23
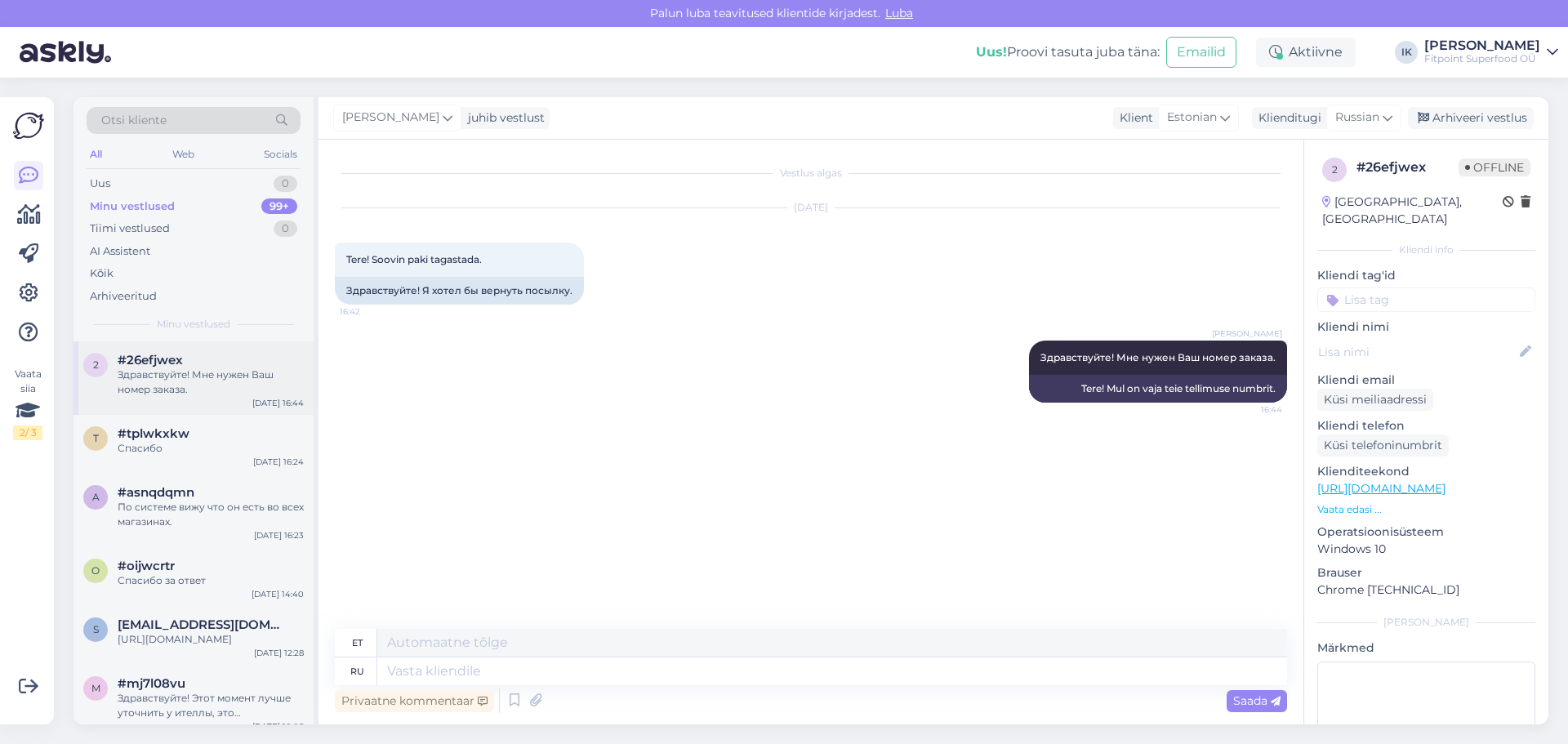
click at [283, 404] on div "[DATE] 16:44" at bounding box center [277, 403] width 51 height 12
click at [108, 185] on div "Uus" at bounding box center [100, 184] width 21 height 16
